Goal: Task Accomplishment & Management: Complete application form

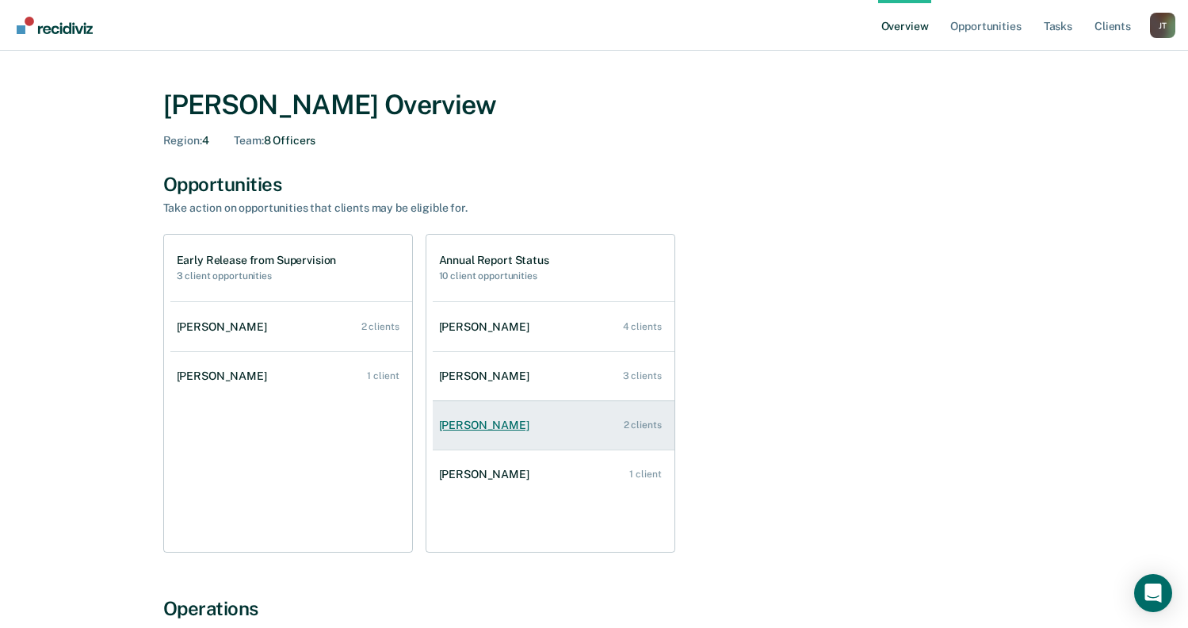
click at [487, 421] on div "Robert Fant" at bounding box center [487, 424] width 97 height 13
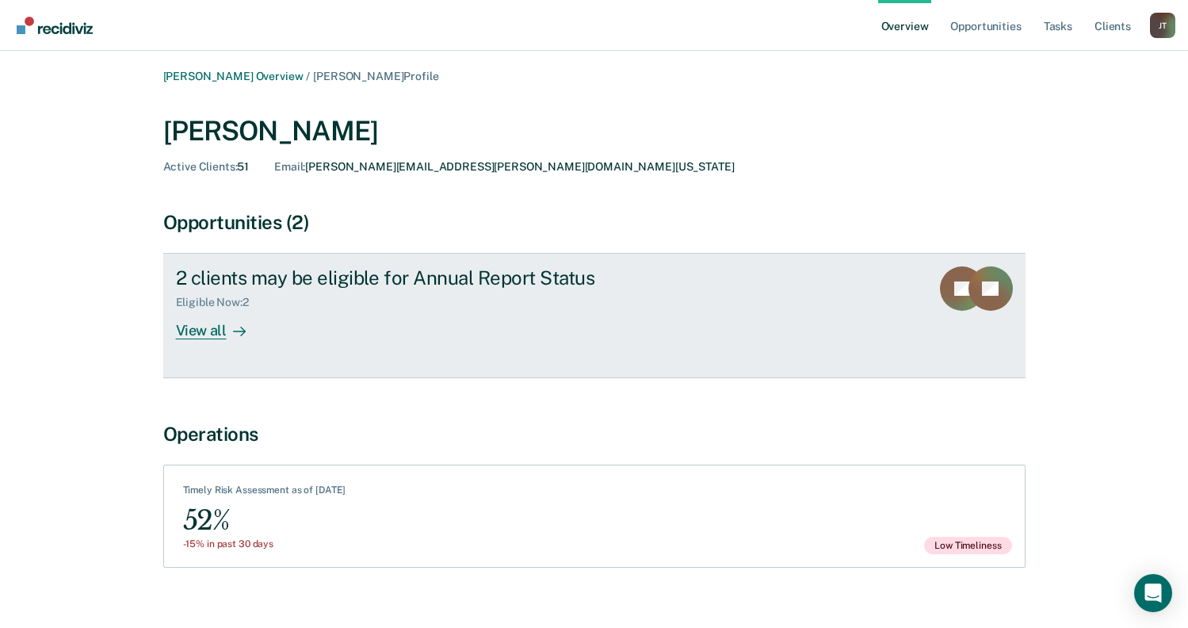
click at [223, 330] on div "View all" at bounding box center [220, 324] width 89 height 31
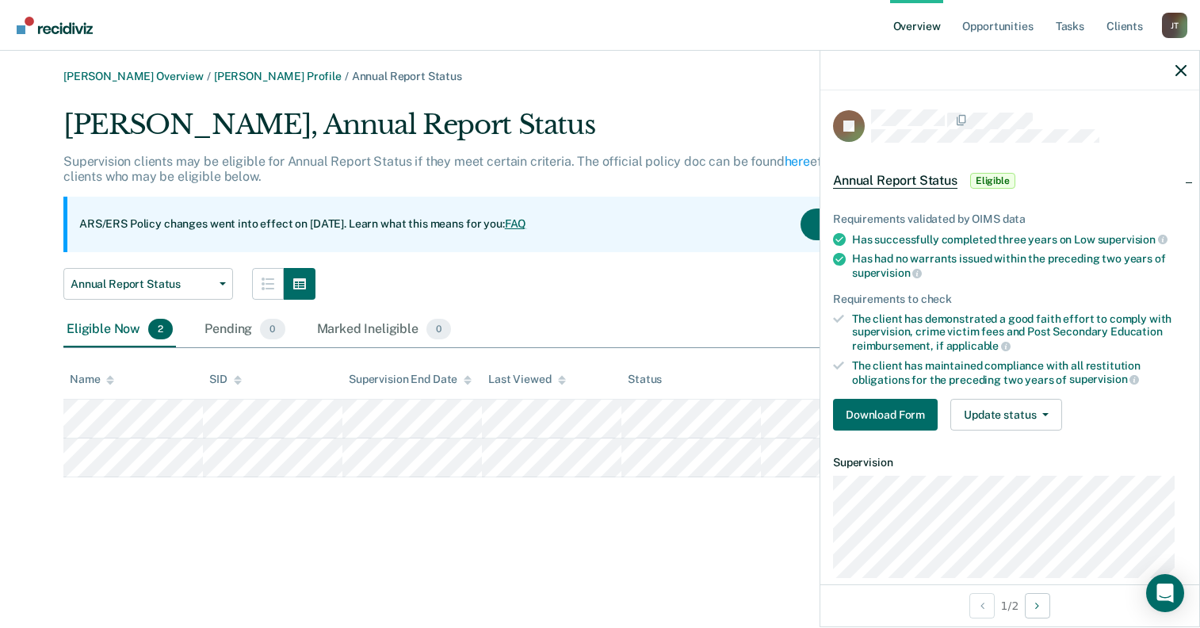
click at [620, 280] on div "Annual Report Status Annual Report Status" at bounding box center [513, 284] width 900 height 32
click at [222, 496] on div "Jason Tucker Overview / Robert Fant Profile / Annual Report Status Robert Fant,…" at bounding box center [600, 323] width 1162 height 507
click at [1177, 76] on icon "button" at bounding box center [1180, 70] width 11 height 11
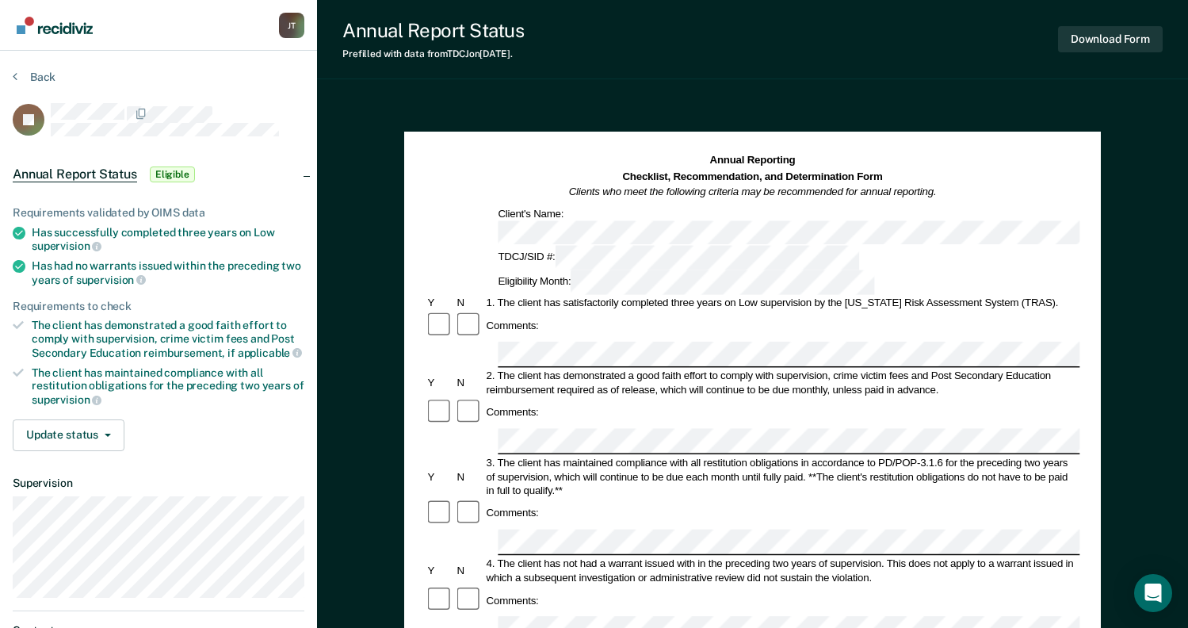
click at [465, 296] on div "N" at bounding box center [469, 303] width 29 height 14
